Goal: Navigation & Orientation: Find specific page/section

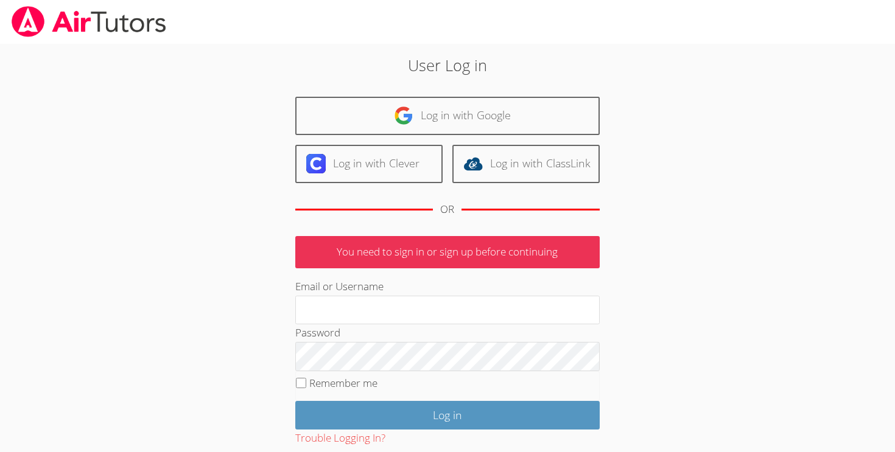
click at [249, 341] on div "User Log in Log in with Google Log in with Clever Log in with ClassLink OR You …" at bounding box center [447, 281] width 483 height 455
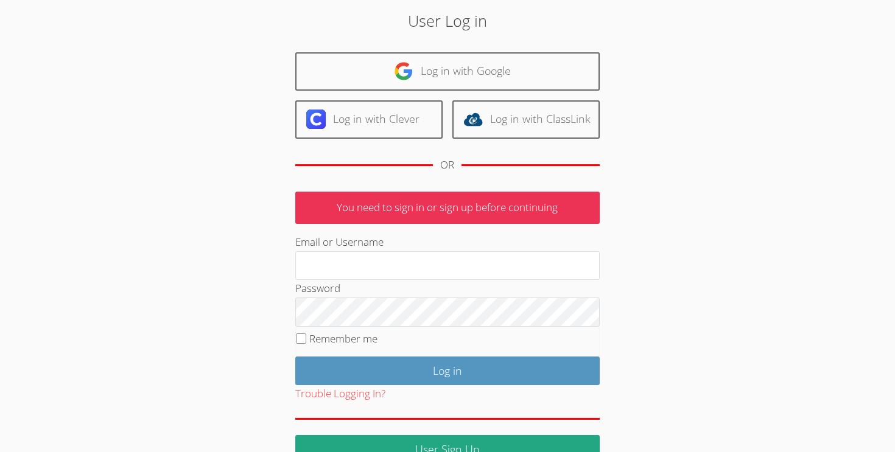
scroll to position [45, 0]
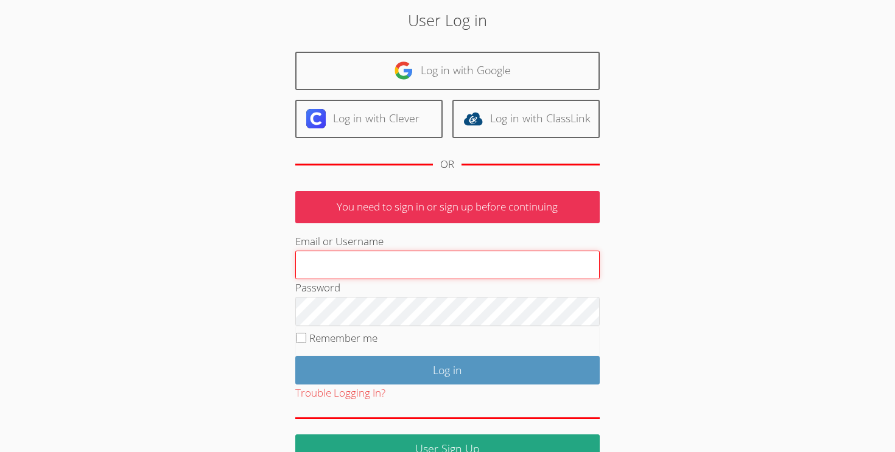
click at [351, 274] on input "Email or Username" at bounding box center [447, 265] width 304 height 29
type input "gaguilarairtutors@gmail.com"
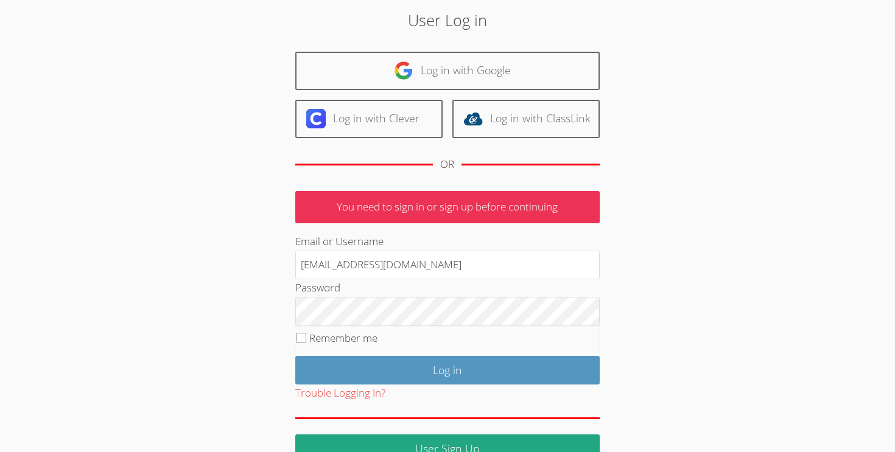
click at [362, 343] on label "Remember me" at bounding box center [343, 338] width 68 height 14
click at [306, 343] on input "Remember me" at bounding box center [301, 338] width 10 height 10
checkbox input "true"
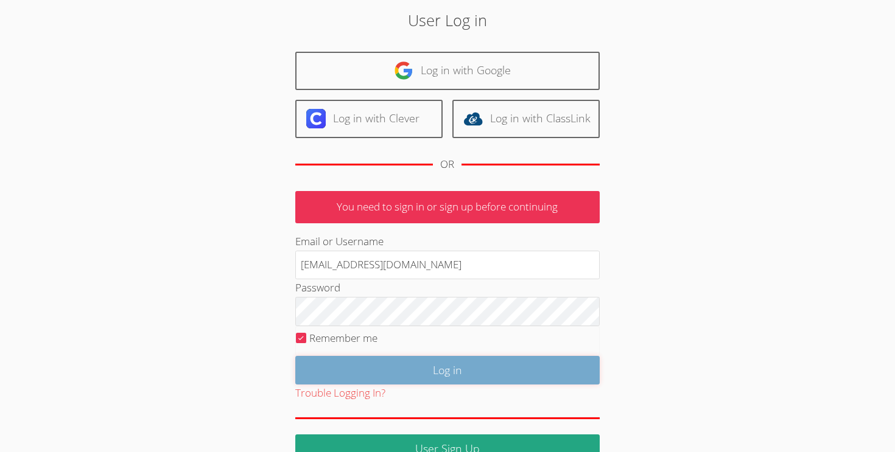
click at [383, 368] on input "Log in" at bounding box center [447, 370] width 304 height 29
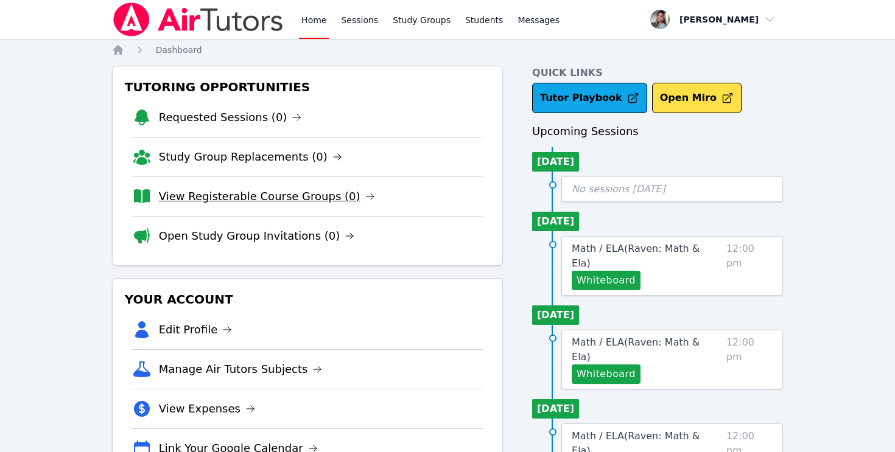
click at [240, 197] on link "View Registerable Course Groups (0)" at bounding box center [267, 196] width 216 height 17
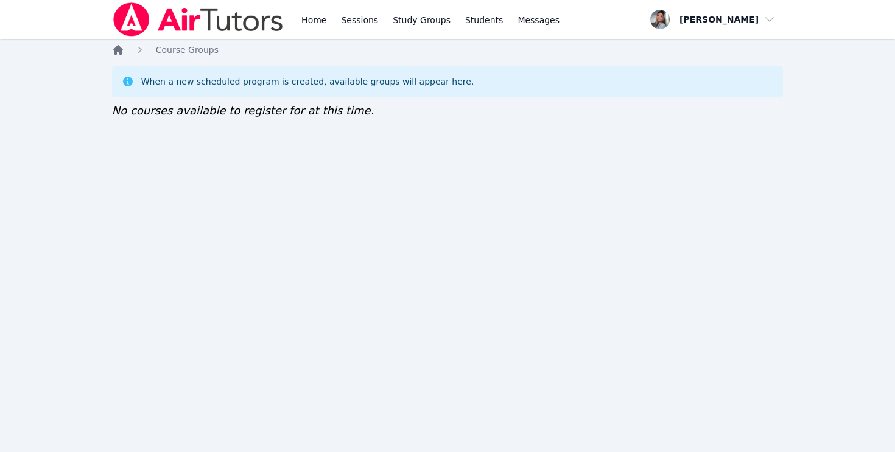
click at [121, 49] on icon "Breadcrumb" at bounding box center [118, 50] width 10 height 10
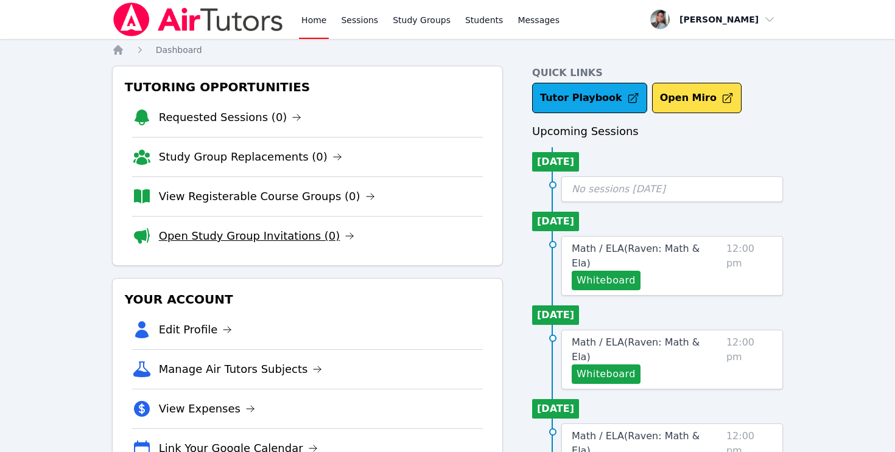
click at [214, 241] on link "Open Study Group Invitations (0)" at bounding box center [257, 236] width 196 height 17
click at [270, 200] on link "View Registerable Course Groups (0)" at bounding box center [267, 196] width 216 height 17
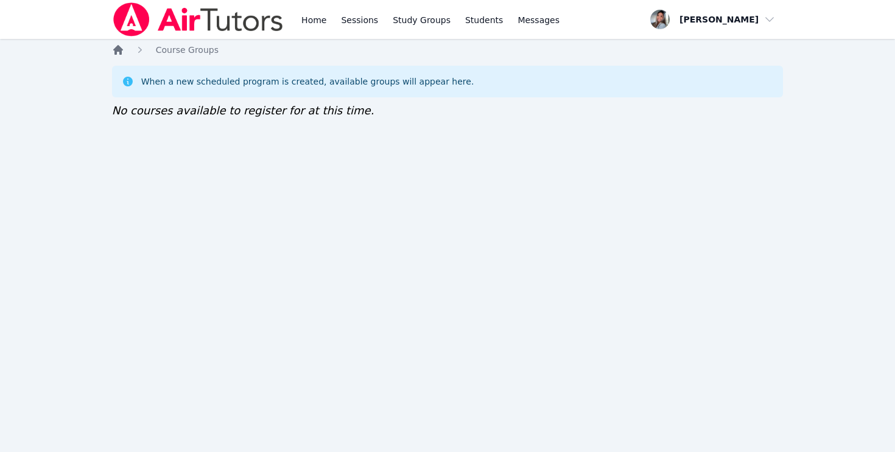
click at [116, 47] on icon "Breadcrumb" at bounding box center [118, 50] width 10 height 10
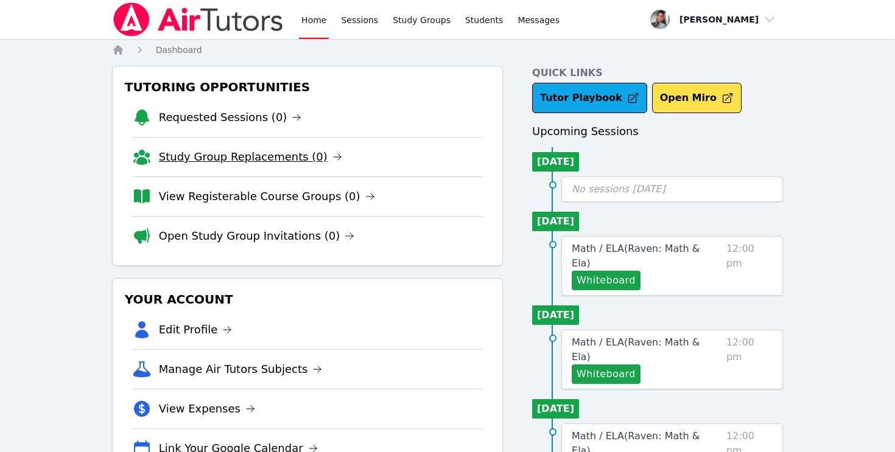
click at [211, 158] on link "Study Group Replacements (0)" at bounding box center [250, 156] width 183 height 17
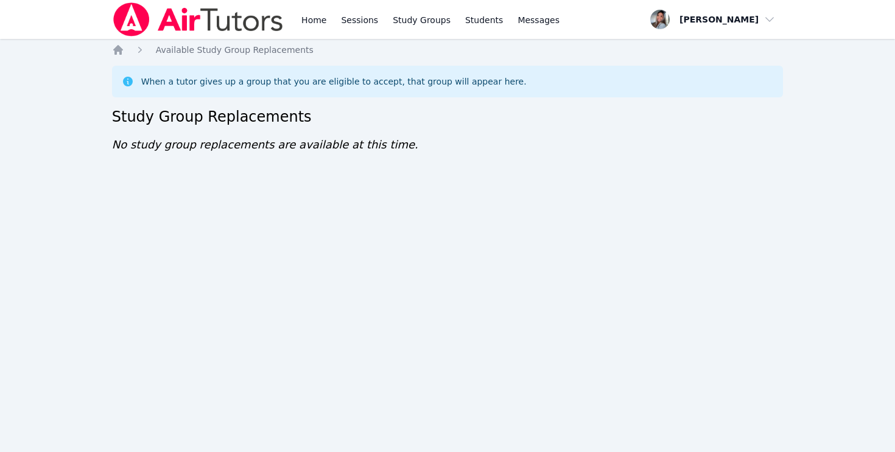
click at [117, 57] on div "Home Available Study Group Replacements When a tutor gives up a group that you …" at bounding box center [447, 111] width 671 height 134
click at [117, 51] on icon "Breadcrumb" at bounding box center [118, 50] width 10 height 10
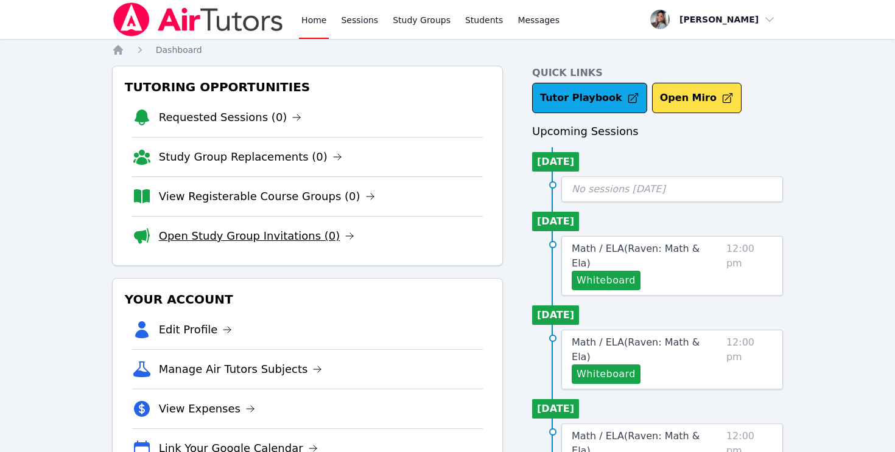
click at [211, 234] on link "Open Study Group Invitations (0)" at bounding box center [257, 236] width 196 height 17
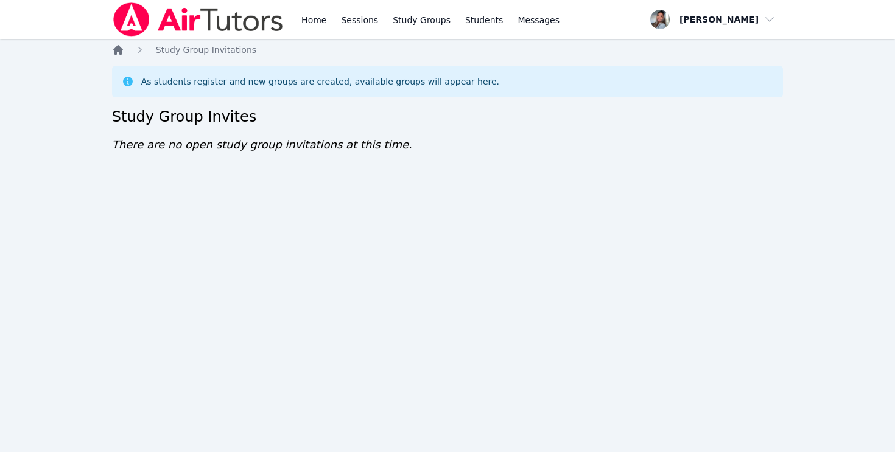
click at [113, 51] on icon "Breadcrumb" at bounding box center [118, 50] width 12 height 12
